Goal: Information Seeking & Learning: Check status

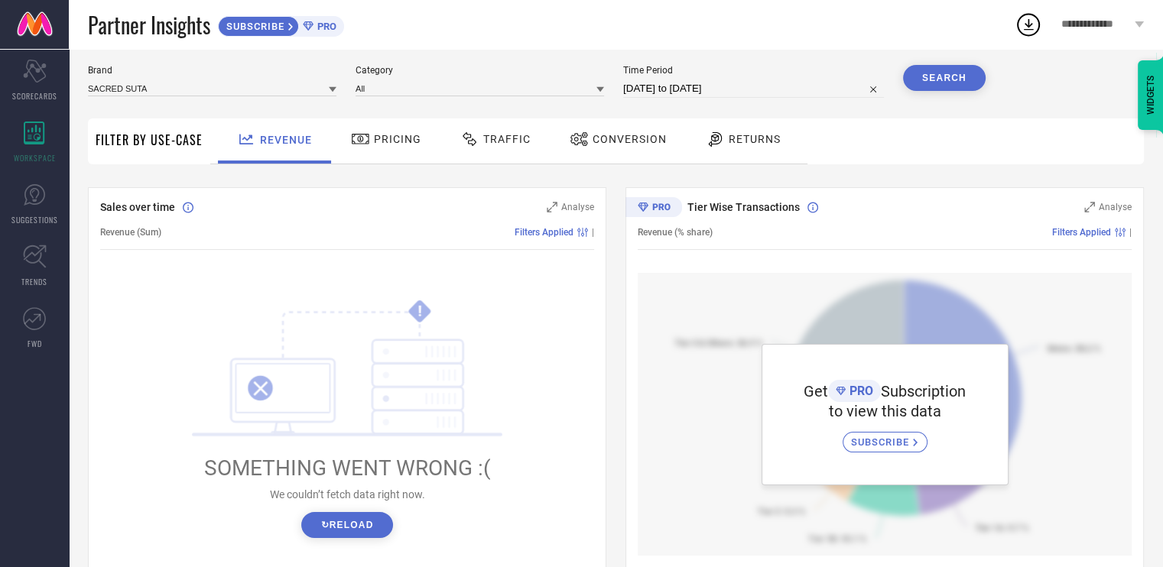
scroll to position [38, 0]
click at [395, 132] on div "Pricing" at bounding box center [386, 139] width 78 height 26
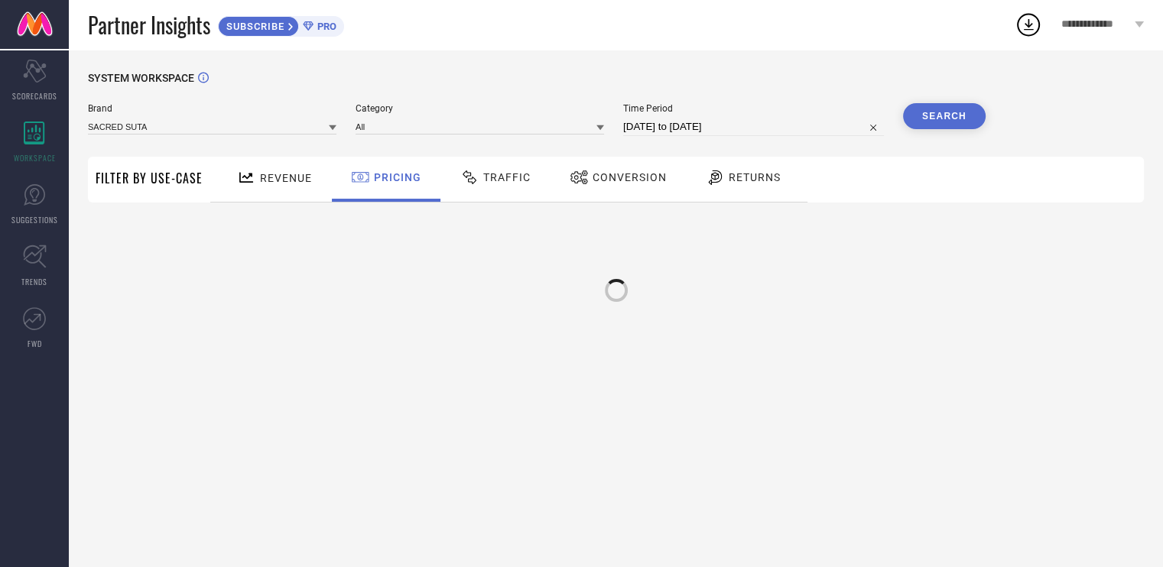
scroll to position [0, 0]
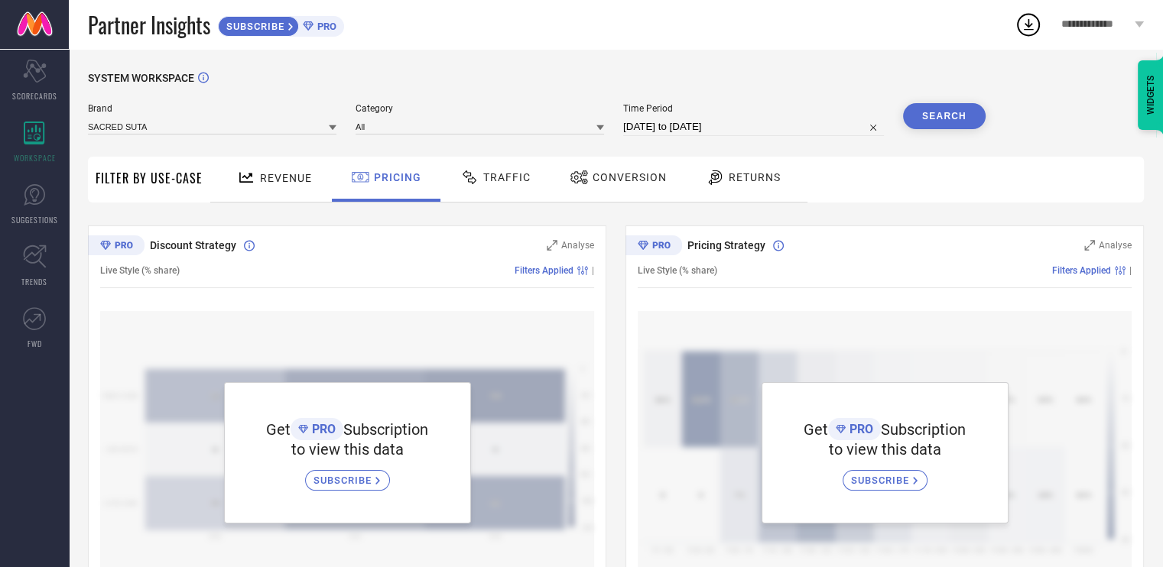
drag, startPoint x: 298, startPoint y: 186, endPoint x: 492, endPoint y: 53, distance: 234.8
click at [266, 186] on div "Revenue" at bounding box center [274, 177] width 83 height 27
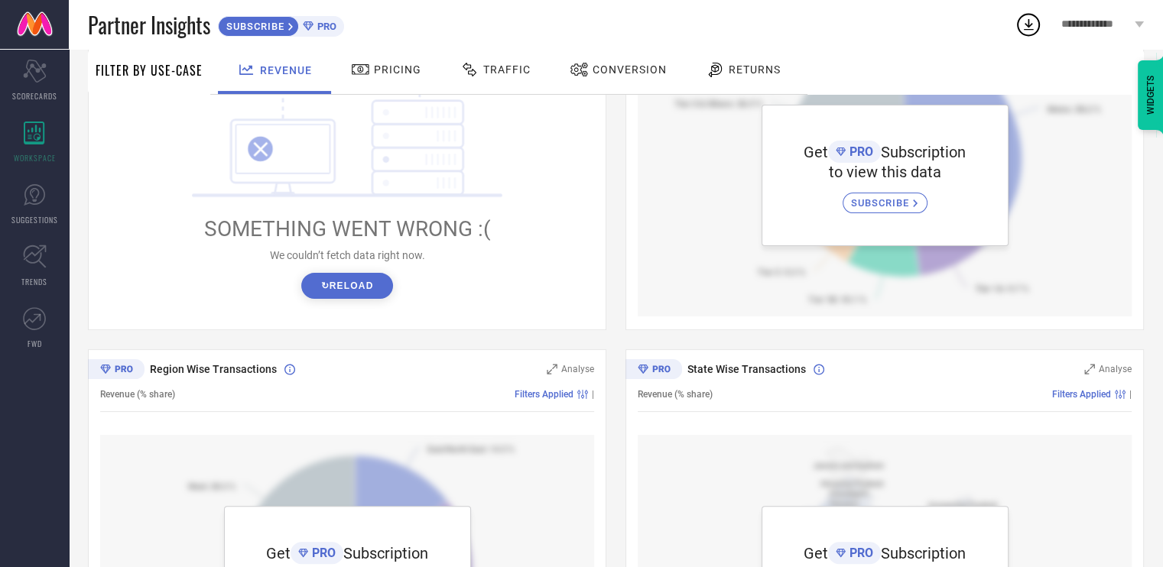
scroll to position [182, 0]
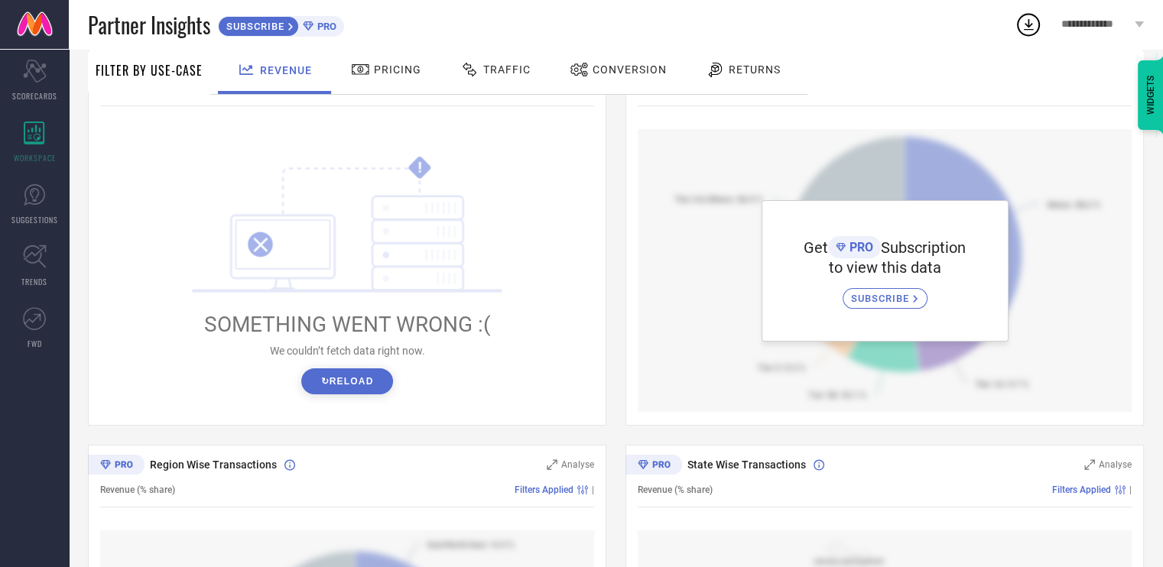
click at [353, 372] on button "↻ Reload" at bounding box center [346, 382] width 91 height 26
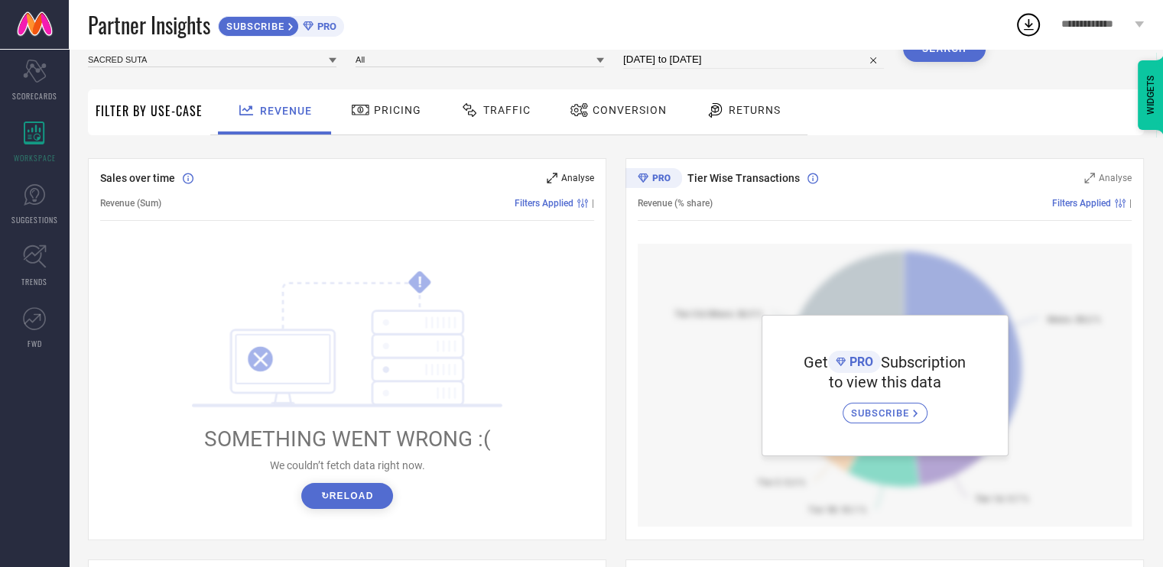
scroll to position [67, 0]
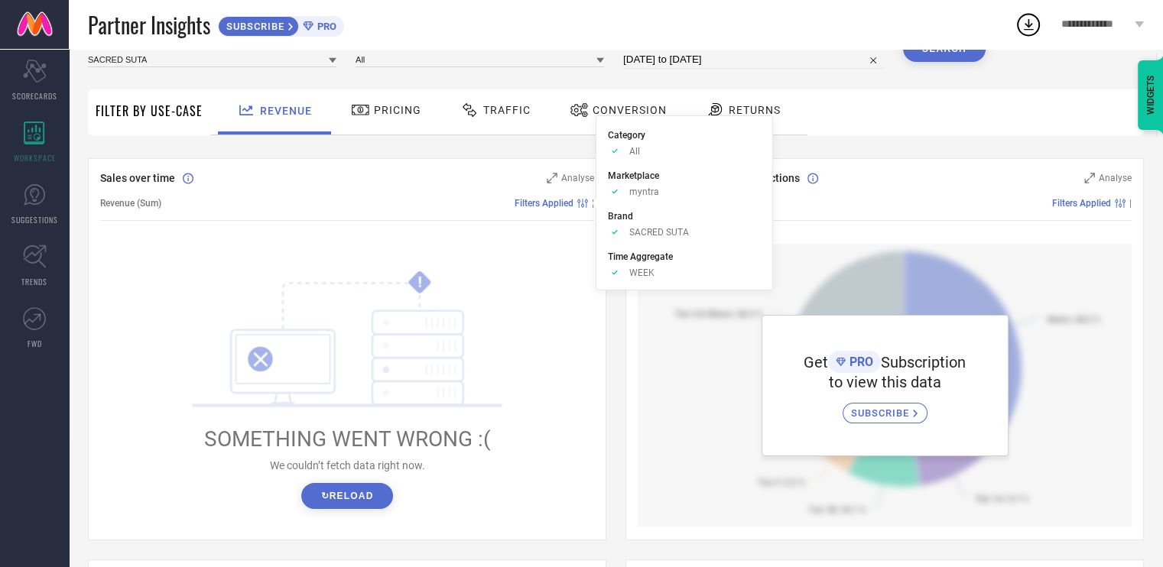
click at [550, 205] on span "Filters Applied" at bounding box center [544, 203] width 59 height 11
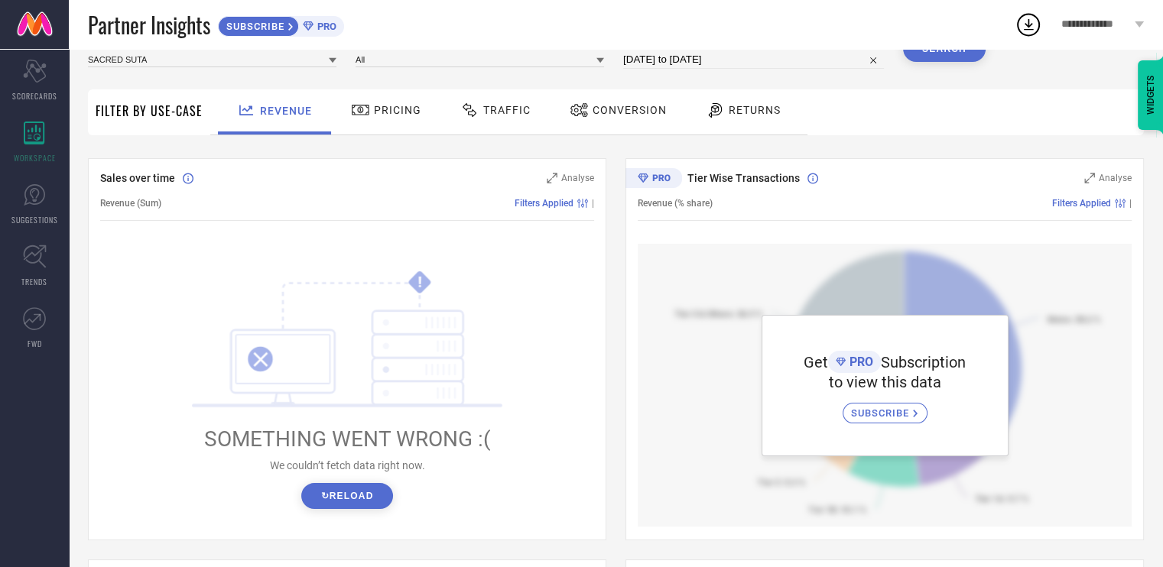
click at [550, 205] on span "Filters Applied" at bounding box center [544, 203] width 59 height 11
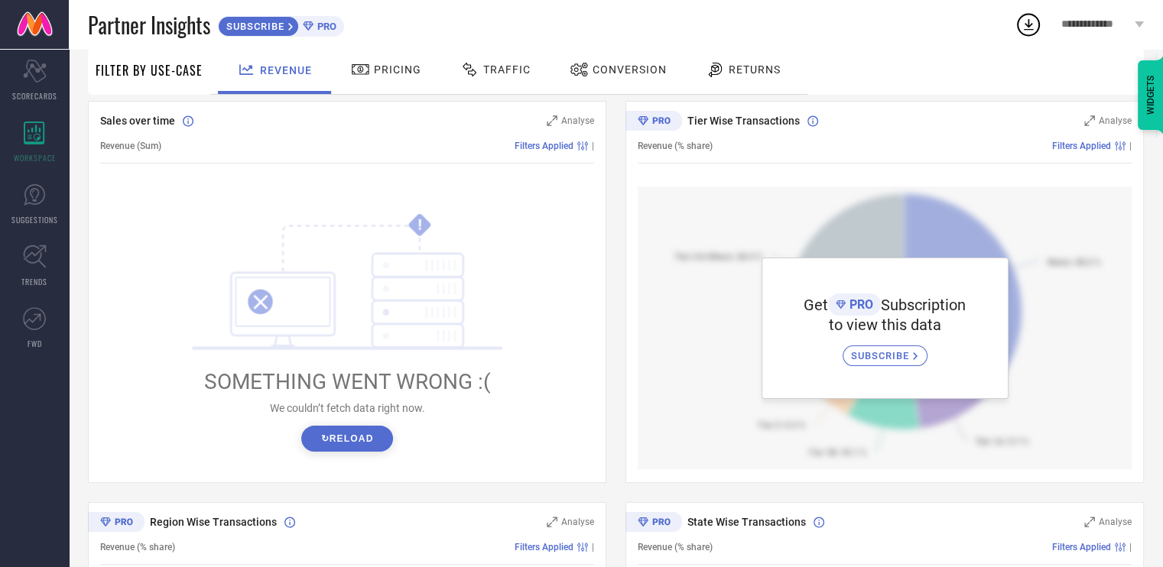
scroll to position [125, 0]
click at [343, 434] on button "↻ Reload" at bounding box center [346, 438] width 91 height 26
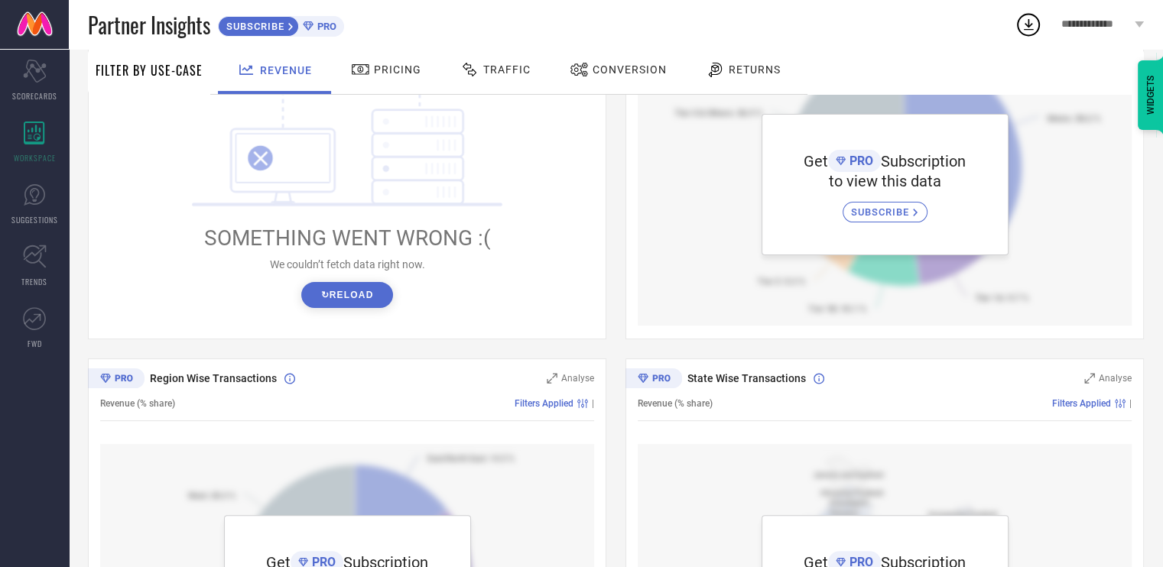
scroll to position [269, 0]
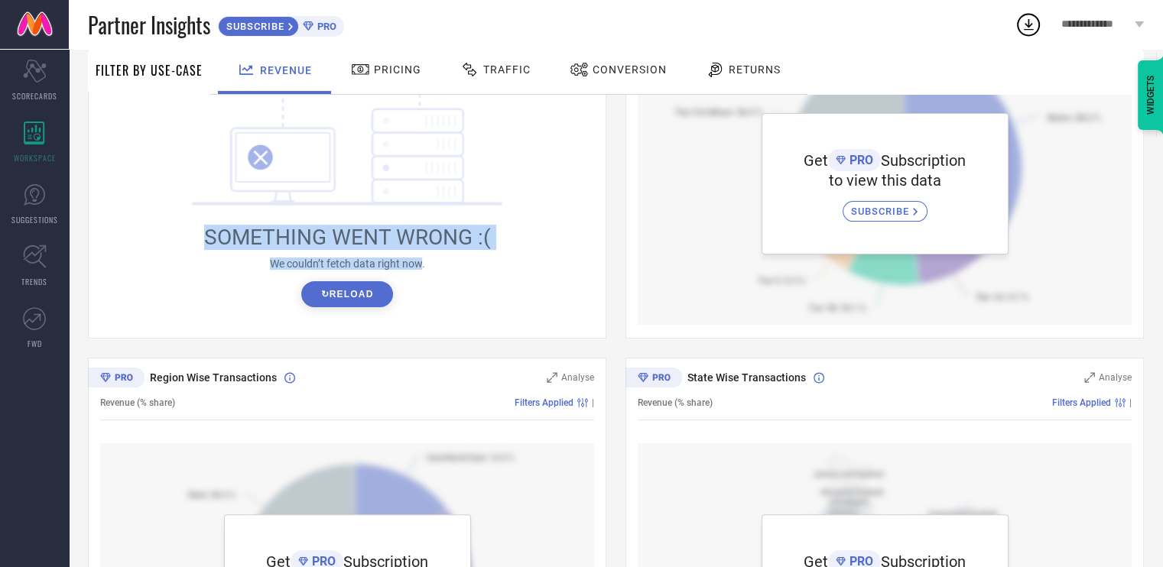
drag, startPoint x: 205, startPoint y: 235, endPoint x: 422, endPoint y: 265, distance: 219.3
click at [422, 265] on div "! SOMETHING WENT WRONG :( We couldn’t fetch data right now. ↻ Reload" at bounding box center [347, 187] width 346 height 239
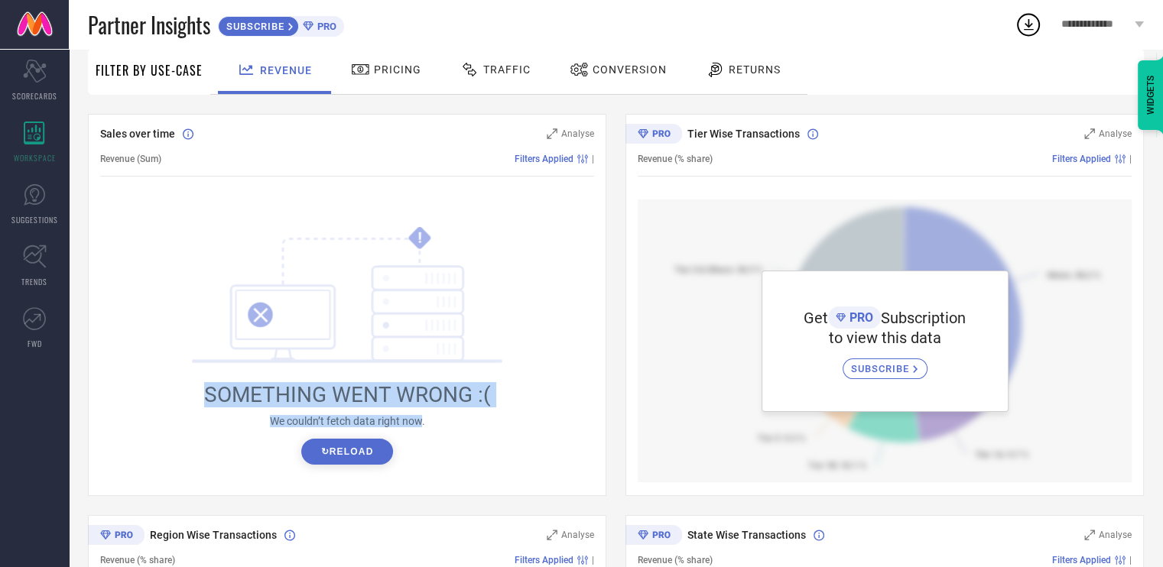
scroll to position [0, 0]
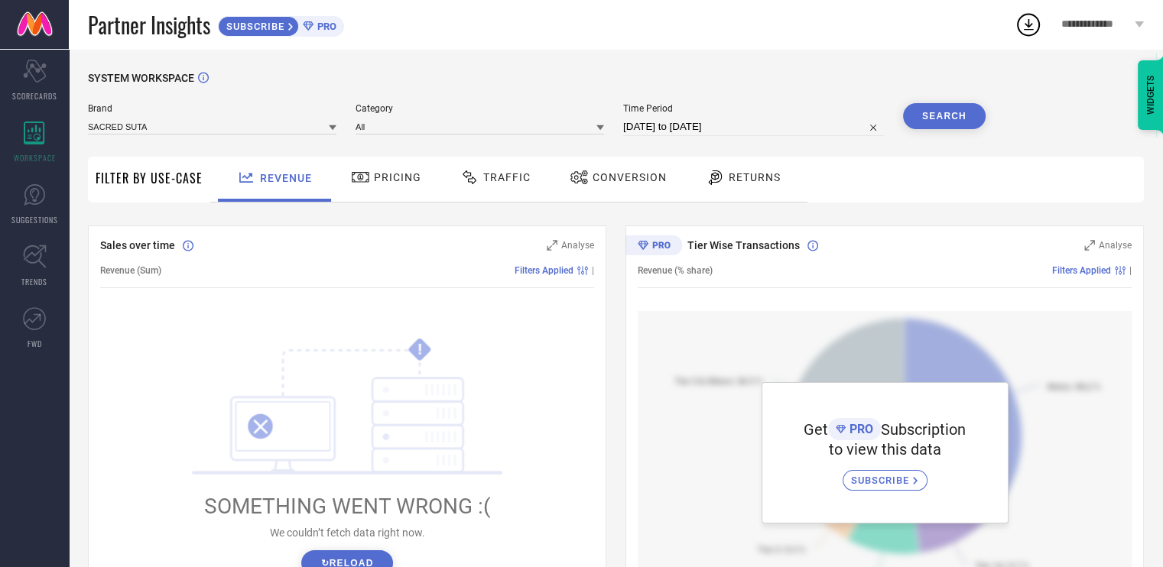
click at [569, 62] on div "SYSTEM WORKSPACE Brand SACRED SUTA Category All Time Period [DATE] to [DATE] Se…" at bounding box center [616, 541] width 1094 height 984
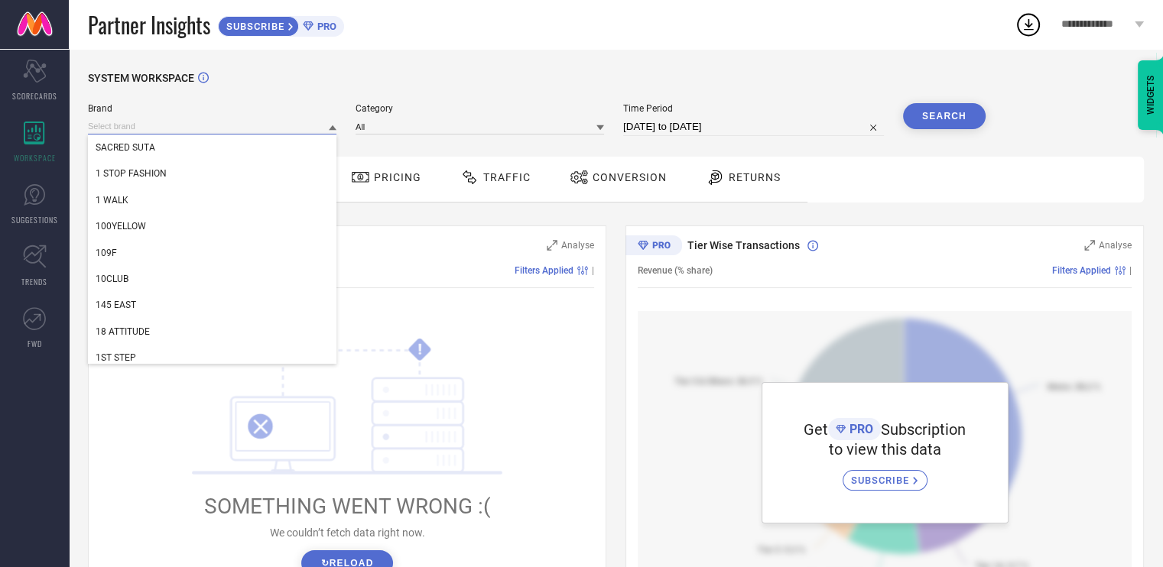
click at [287, 124] on input at bounding box center [212, 127] width 249 height 16
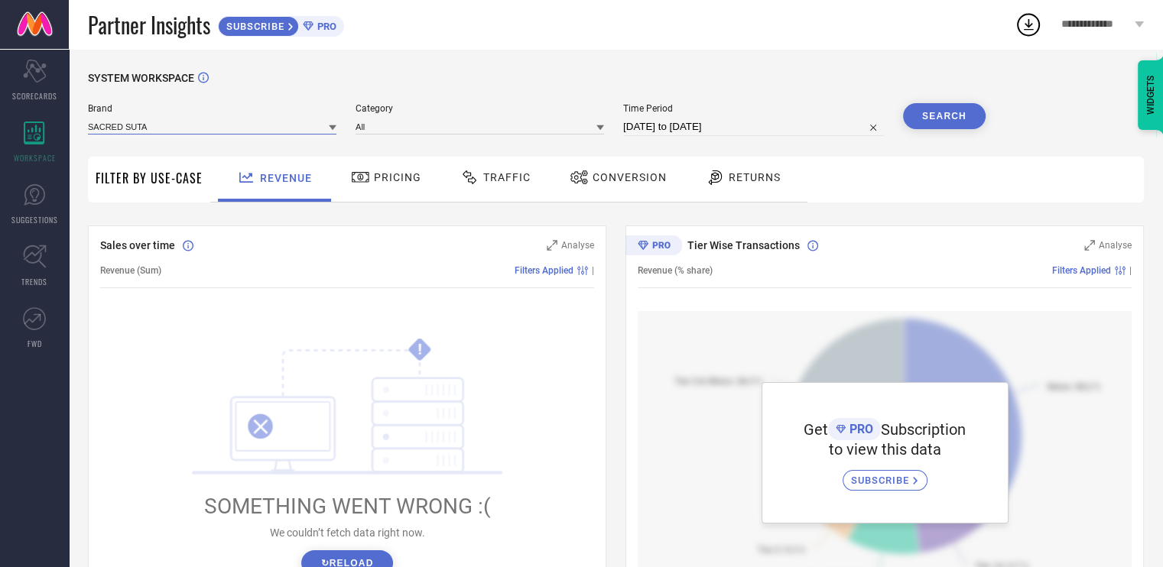
click at [312, 134] on input at bounding box center [212, 127] width 249 height 16
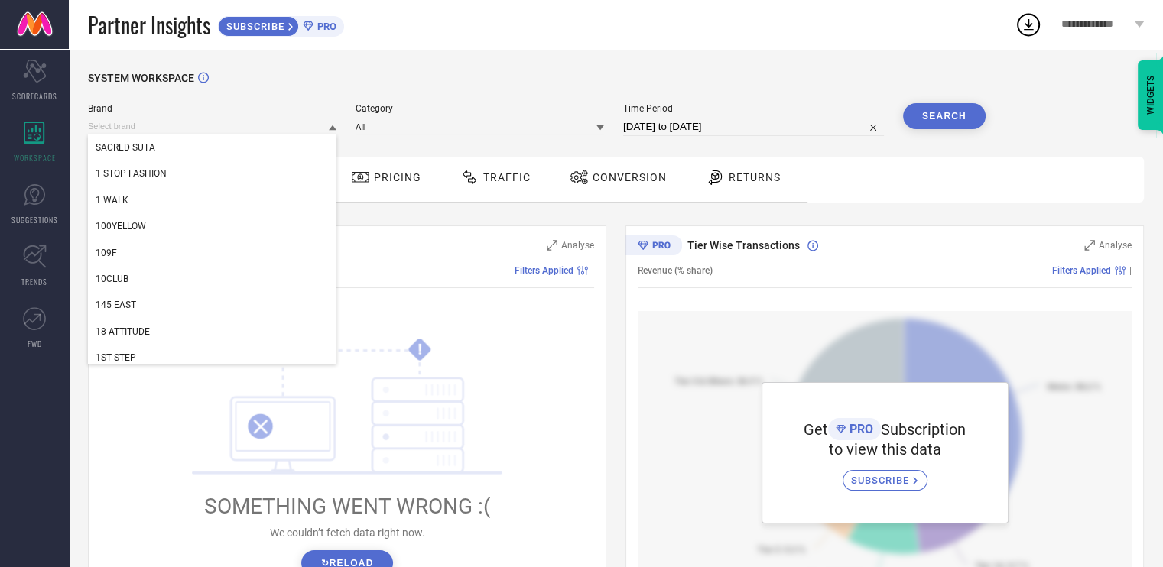
click at [295, 74] on div "SYSTEM WORKSPACE" at bounding box center [616, 87] width 1056 height 31
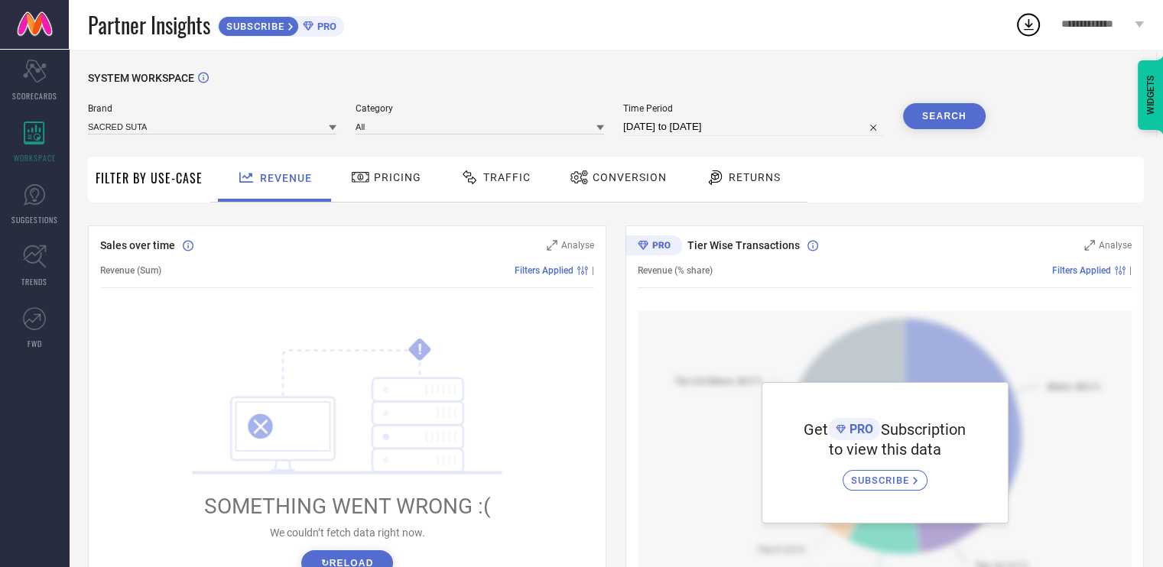
click at [587, 66] on div "SYSTEM WORKSPACE Brand SACRED SUTA Category All Time Period [DATE] to [DATE] Se…" at bounding box center [616, 541] width 1094 height 984
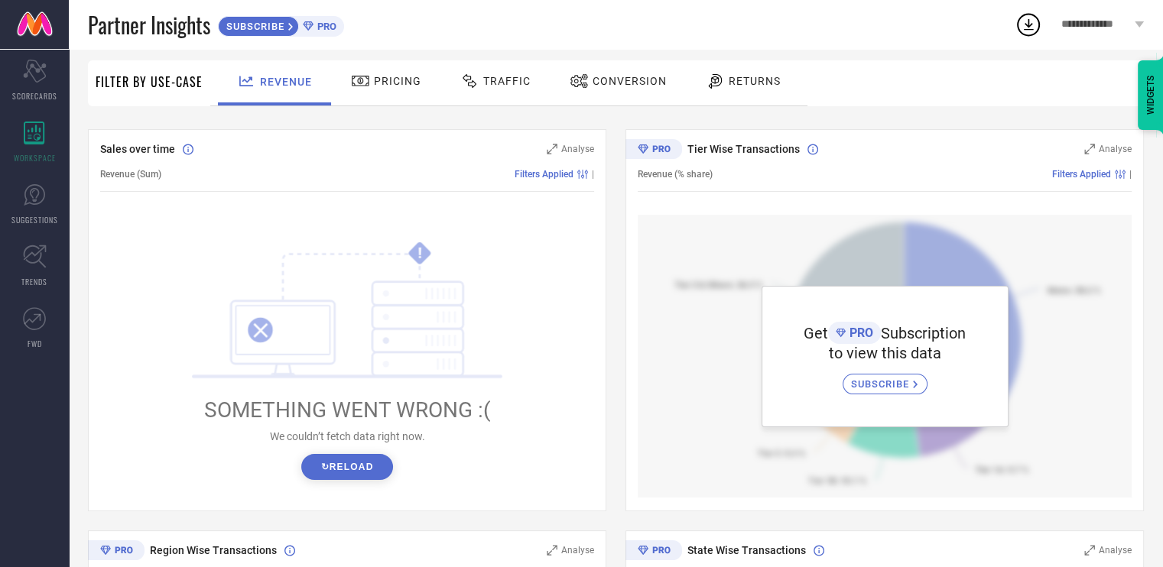
click at [341, 473] on button "↻ Reload" at bounding box center [346, 467] width 91 height 26
click at [403, 79] on span "Pricing" at bounding box center [397, 81] width 47 height 12
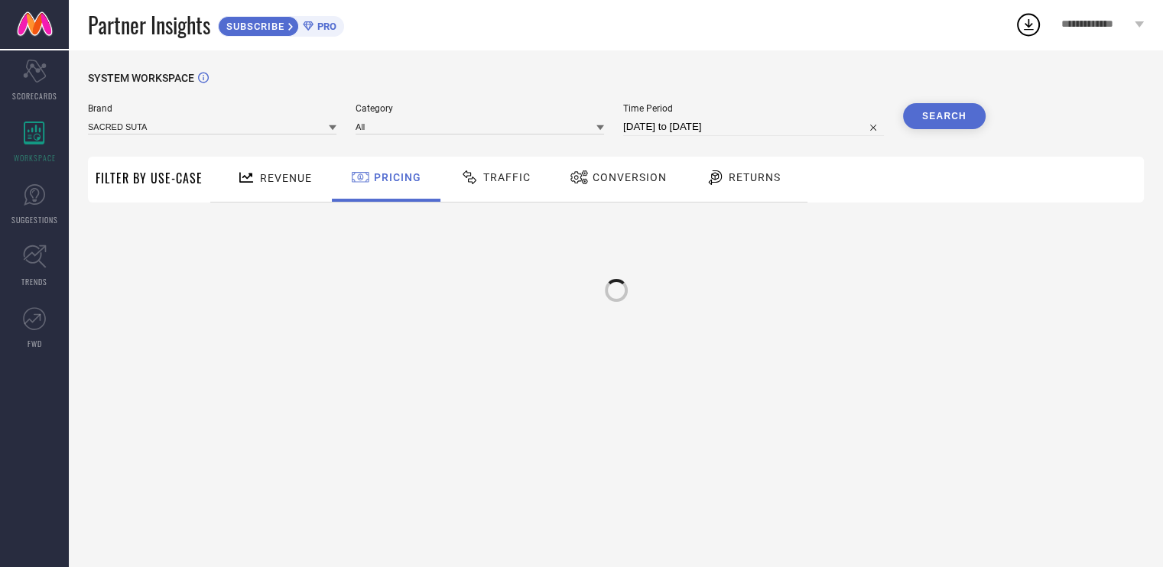
scroll to position [0, 0]
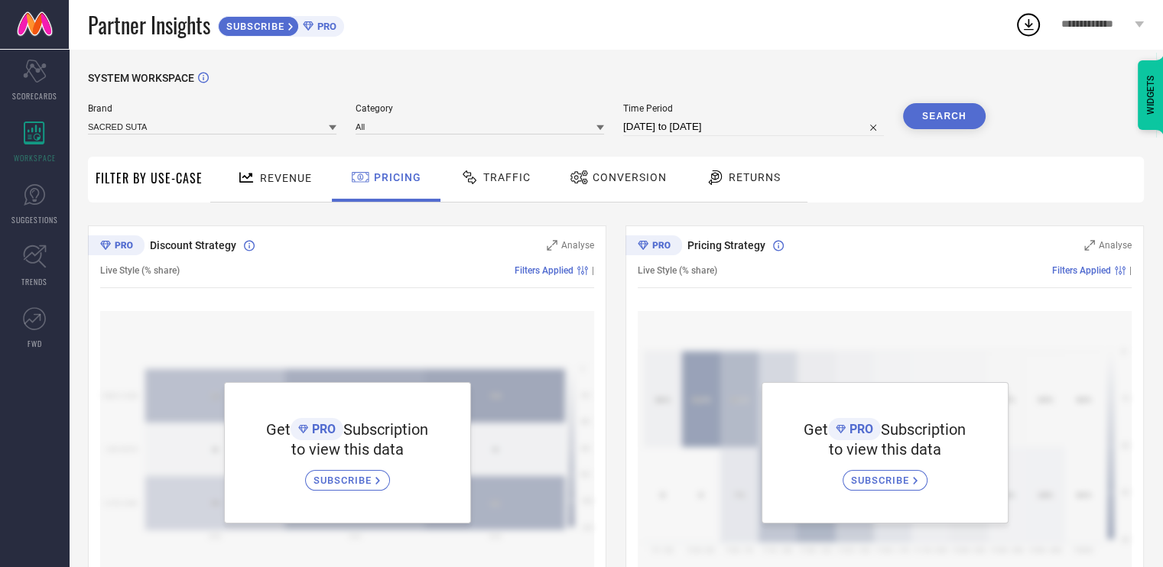
click at [274, 183] on span "Revenue" at bounding box center [286, 178] width 52 height 12
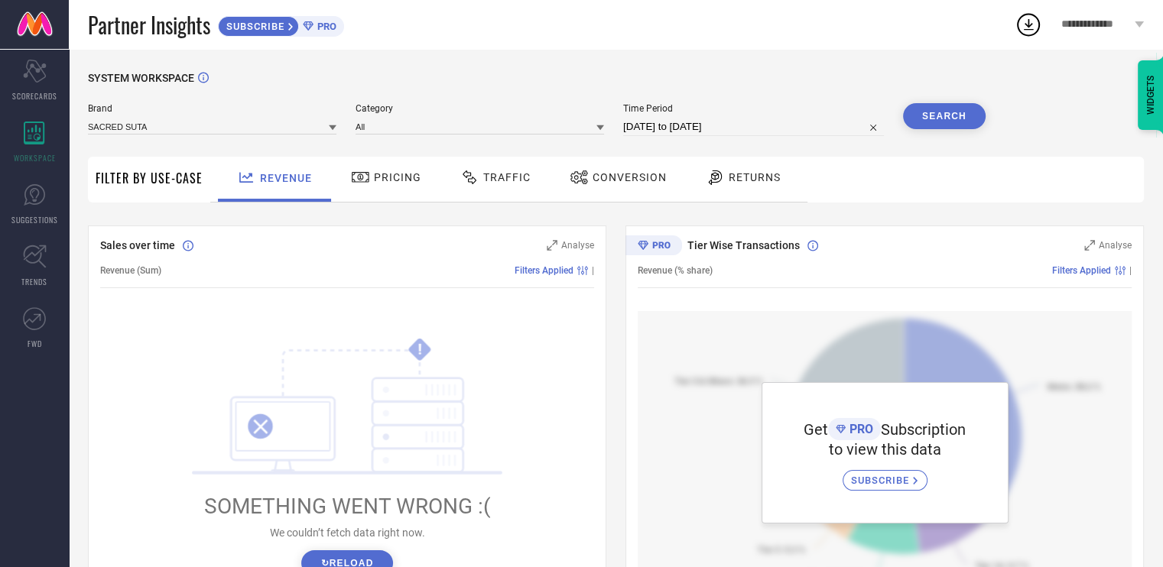
click at [488, 187] on div "Traffic" at bounding box center [496, 177] width 78 height 26
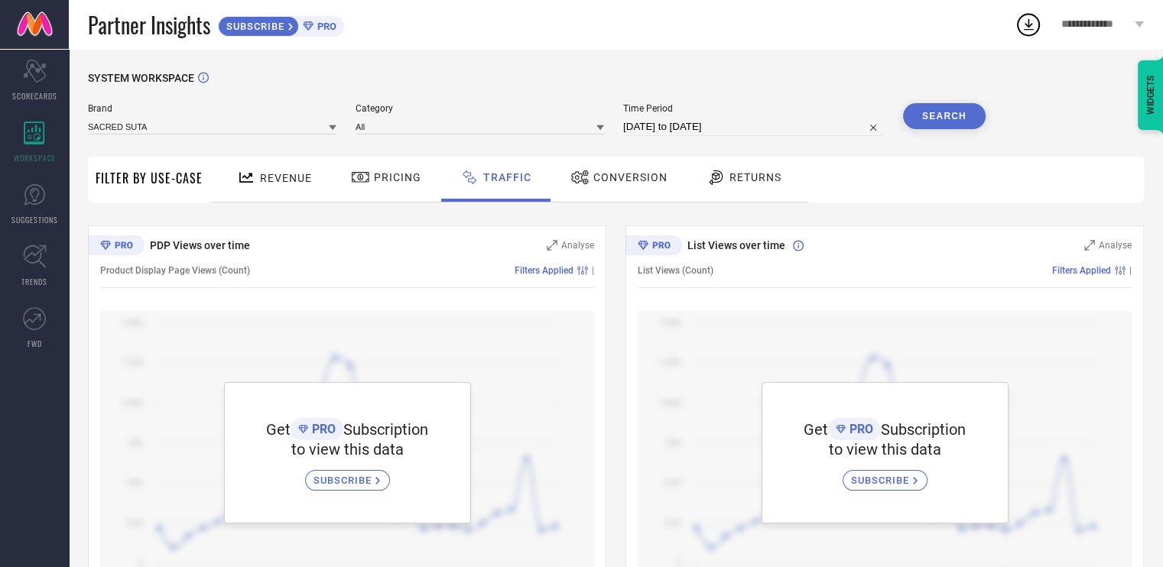
click at [603, 171] on span "Conversion" at bounding box center [630, 177] width 74 height 12
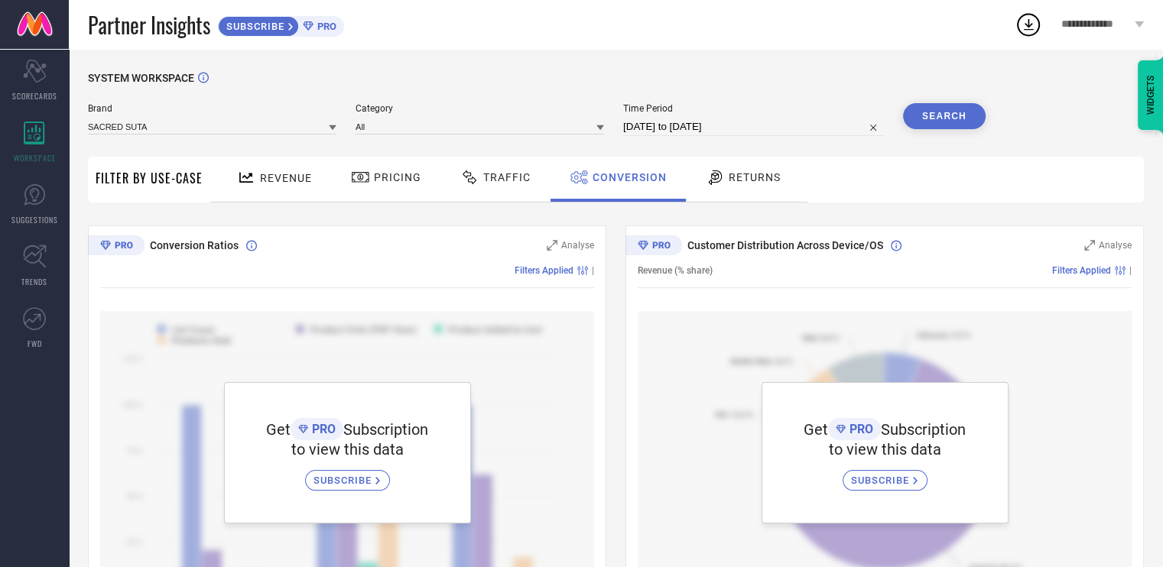
click at [277, 189] on div "Revenue" at bounding box center [274, 177] width 83 height 27
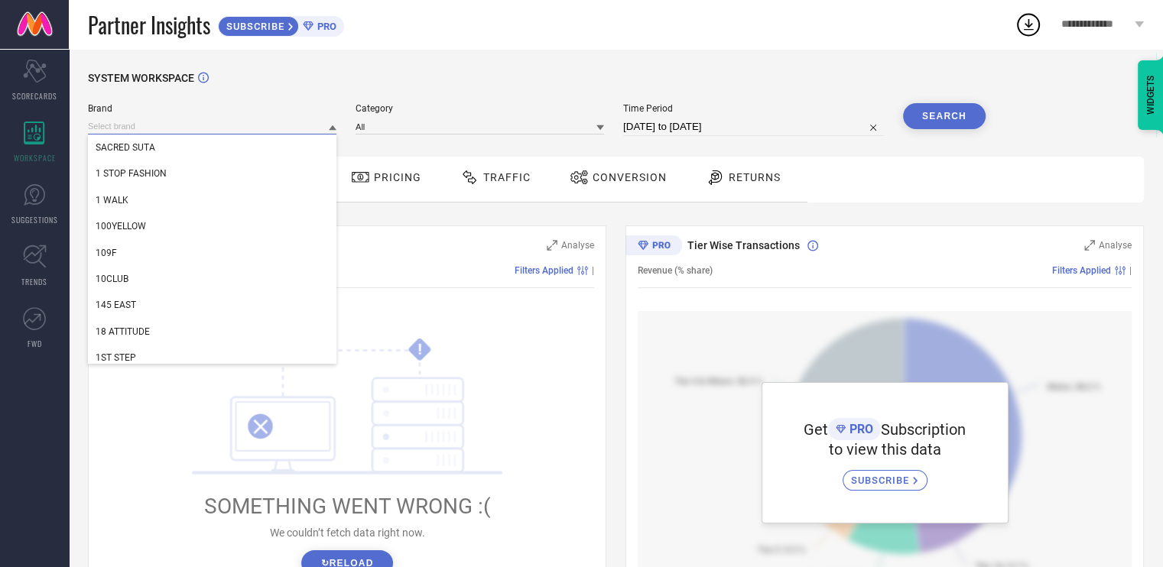
click at [216, 125] on input at bounding box center [212, 127] width 249 height 16
type input "sacred grove"
click at [623, 45] on div "Partner Insights SUBSCRIBE PRO" at bounding box center [551, 24] width 927 height 49
